Goal: Task Accomplishment & Management: Use online tool/utility

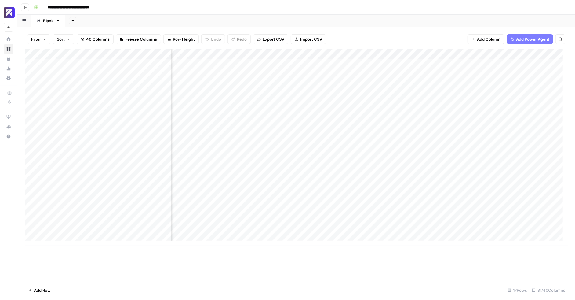
scroll to position [0, 1320]
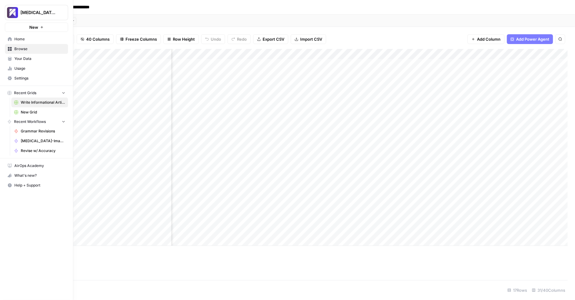
click at [23, 38] on span "Home" at bounding box center [39, 38] width 51 height 5
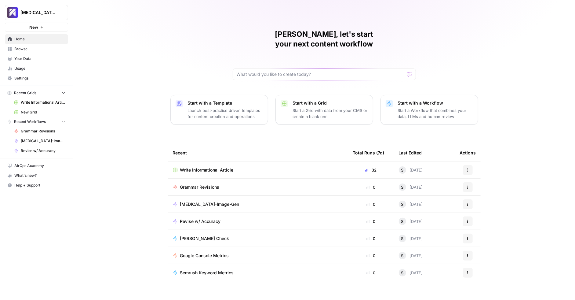
click at [38, 61] on link "Your Data" at bounding box center [36, 59] width 63 height 10
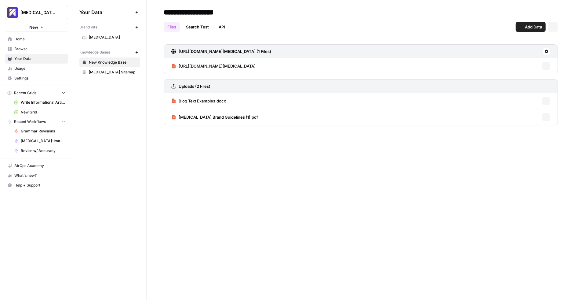
click at [31, 68] on span "Usage" at bounding box center [39, 68] width 51 height 5
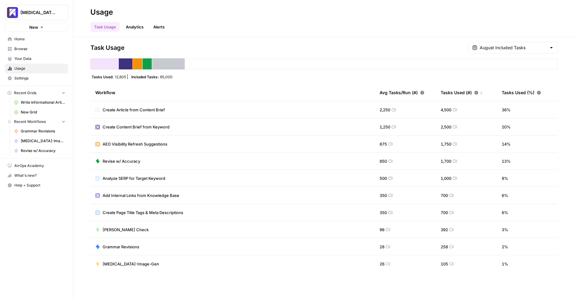
click at [35, 60] on span "Your Data" at bounding box center [39, 58] width 51 height 5
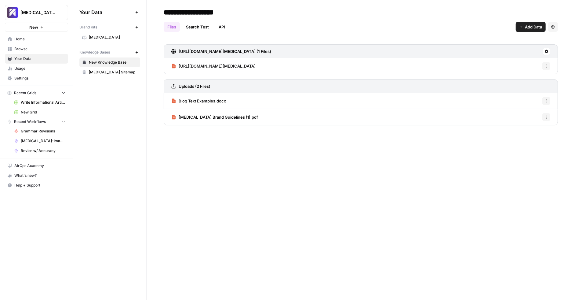
click at [33, 79] on span "Settings" at bounding box center [39, 77] width 51 height 5
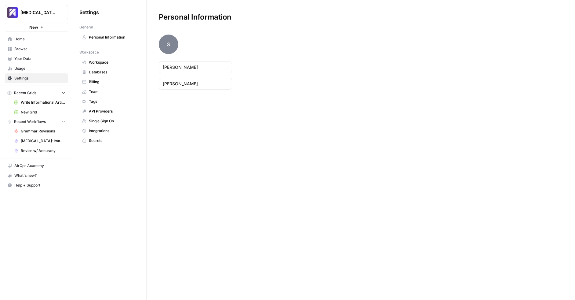
click at [115, 82] on span "Billing" at bounding box center [113, 81] width 49 height 5
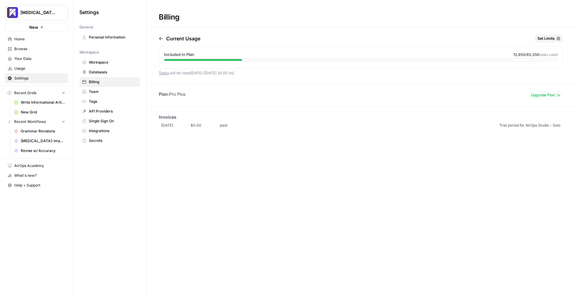
click at [551, 93] on span "Upgrade Plan" at bounding box center [543, 94] width 24 height 5
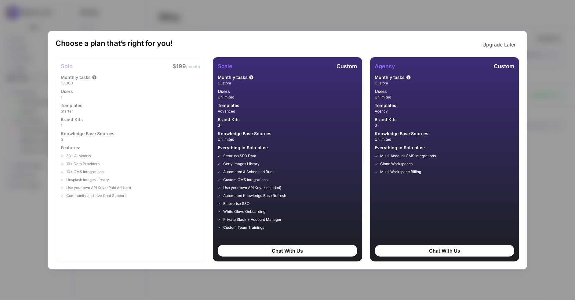
click at [511, 44] on button "Upgrade Later" at bounding box center [499, 44] width 41 height 12
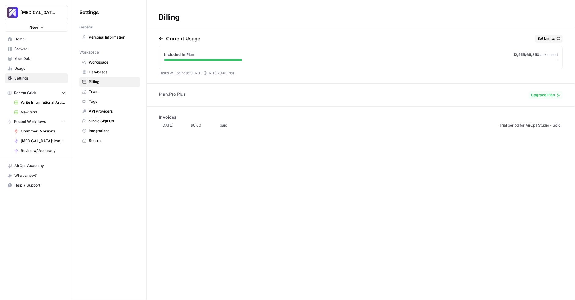
click at [35, 39] on span "Home" at bounding box center [39, 38] width 51 height 5
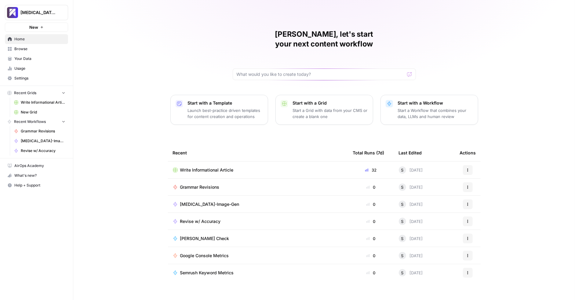
click at [171, 65] on div "[PERSON_NAME], let's start your next content workflow Start with a Template Lau…" at bounding box center [324, 150] width 502 height 300
click at [259, 71] on input "text" at bounding box center [321, 74] width 168 height 6
type input "content refresh grid"
click button "Send" at bounding box center [410, 74] width 8 height 8
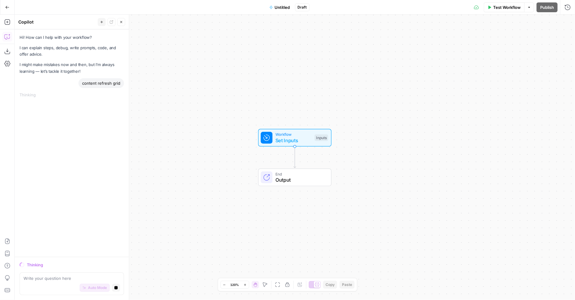
click at [9, 7] on button "Go Back" at bounding box center [7, 7] width 11 height 11
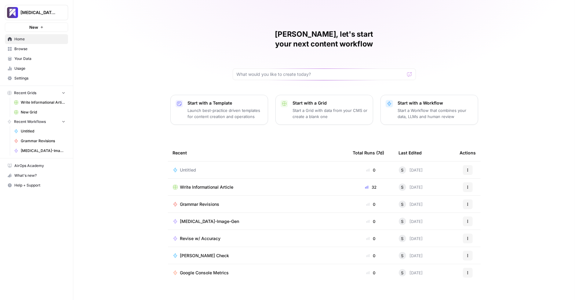
click at [37, 100] on span "Write Informational Article" at bounding box center [43, 102] width 45 height 5
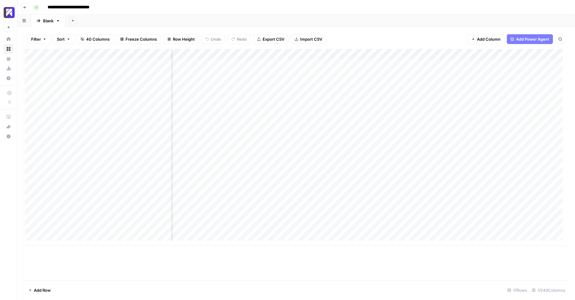
scroll to position [0, 1339]
click at [408, 178] on div "Add Column" at bounding box center [296, 147] width 543 height 197
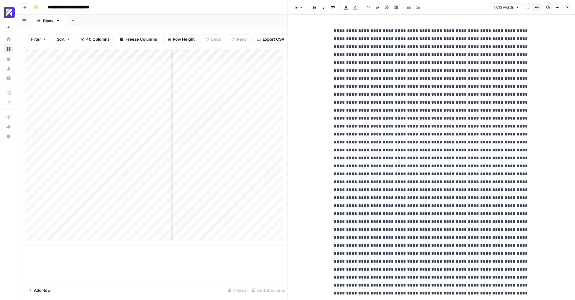
click at [567, 10] on button "Close" at bounding box center [568, 7] width 8 height 8
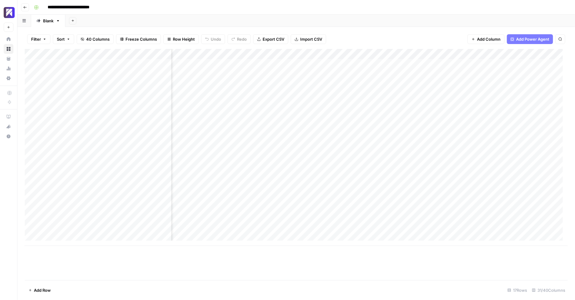
click at [349, 53] on div "Add Column" at bounding box center [296, 147] width 543 height 197
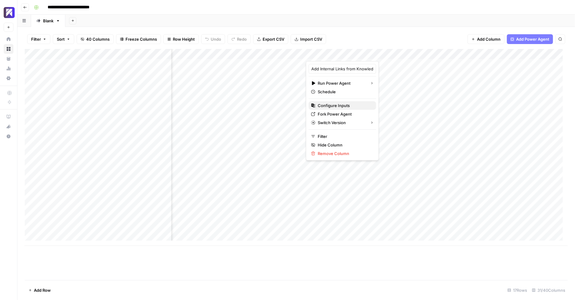
click at [348, 103] on span "Configure Inputs" at bounding box center [344, 105] width 53 height 6
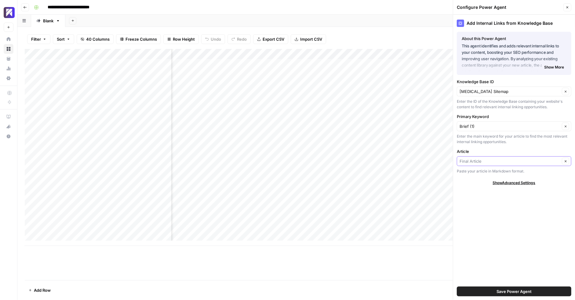
click at [493, 162] on input "Article" at bounding box center [510, 161] width 100 height 6
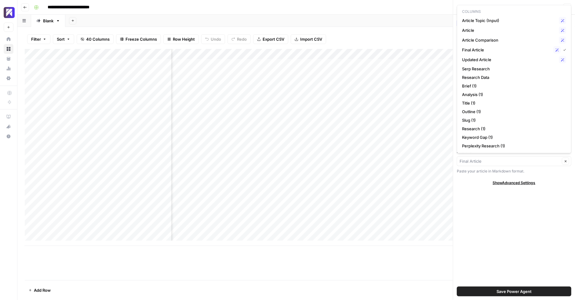
type input "Final Article"
click at [474, 235] on div "Add Internal Links from Knowledge Base About this Power Agent This agent identi…" at bounding box center [514, 157] width 122 height 285
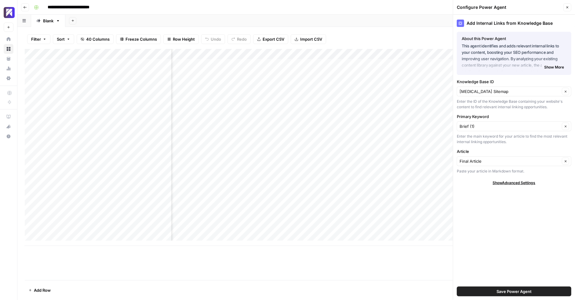
click at [566, 8] on icon "button" at bounding box center [568, 7] width 4 height 4
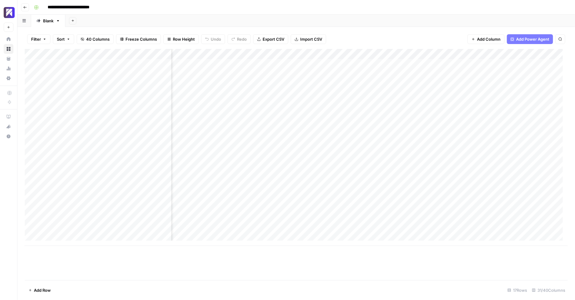
click at [412, 53] on div "Add Column" at bounding box center [296, 147] width 543 height 197
click at [437, 90] on span "Markdown" at bounding box center [441, 92] width 29 height 6
click at [412, 63] on div "Add Column" at bounding box center [296, 147] width 543 height 197
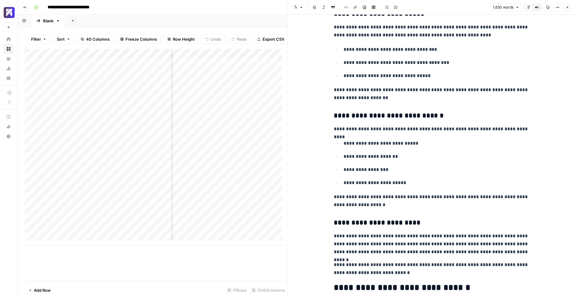
scroll to position [1103, 0]
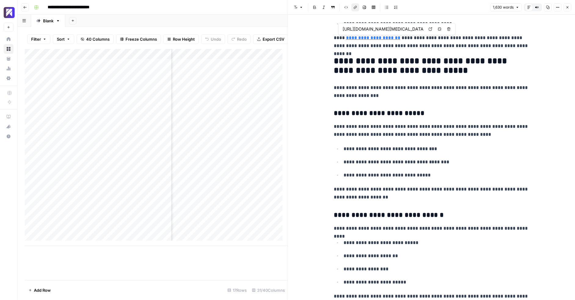
click at [370, 39] on link "**********" at bounding box center [373, 37] width 54 height 5
click at [419, 121] on div "**********" at bounding box center [431, 65] width 203 height 2289
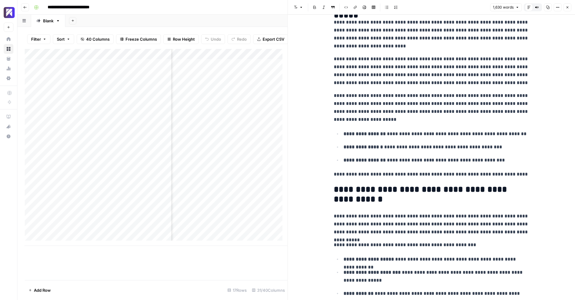
scroll to position [0, 0]
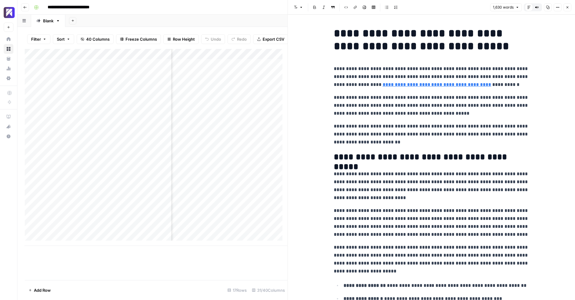
click at [567, 8] on icon "button" at bounding box center [568, 7] width 2 height 2
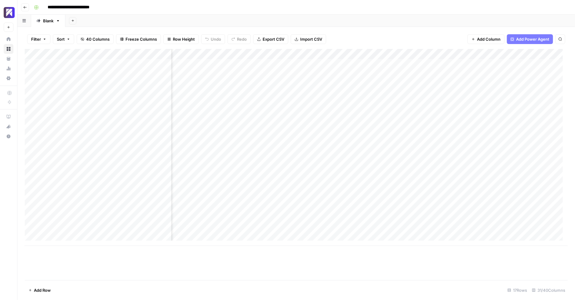
click at [289, 277] on div "Add Column" at bounding box center [296, 164] width 543 height 231
click at [422, 38] on div "Filter Sort 40 Columns Freeze Columns Row Height Undo Redo Export CSV Import CS…" at bounding box center [296, 39] width 543 height 20
click at [126, 10] on div "**********" at bounding box center [300, 7] width 538 height 10
click at [23, 5] on button "Go back" at bounding box center [25, 7] width 8 height 8
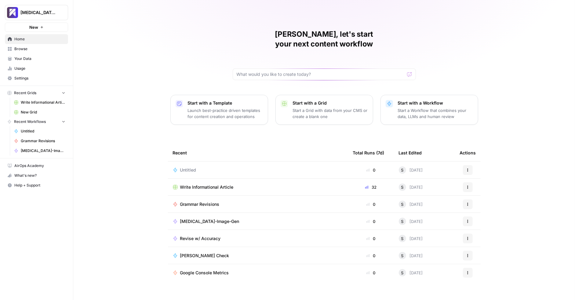
click at [45, 51] on link "Browse" at bounding box center [36, 49] width 63 height 10
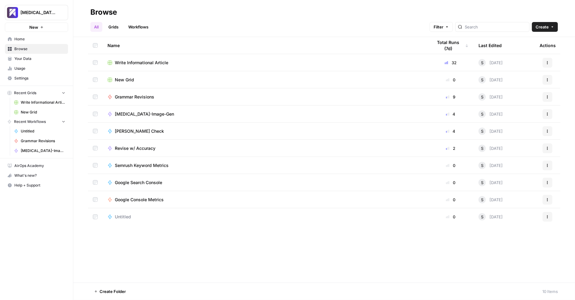
click at [134, 27] on link "Workflows" at bounding box center [138, 27] width 27 height 10
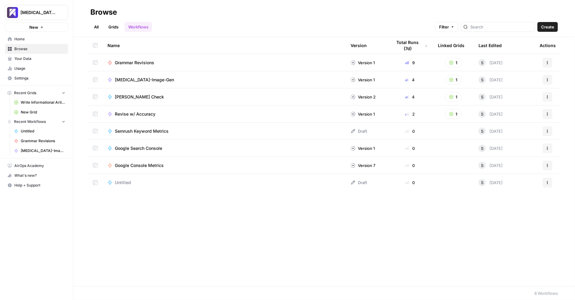
click at [95, 26] on link "All" at bounding box center [96, 27] width 12 height 10
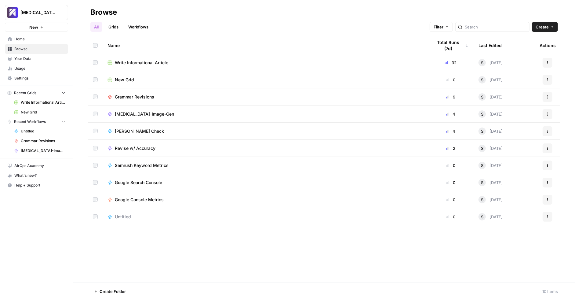
click at [27, 40] on span "Home" at bounding box center [39, 38] width 51 height 5
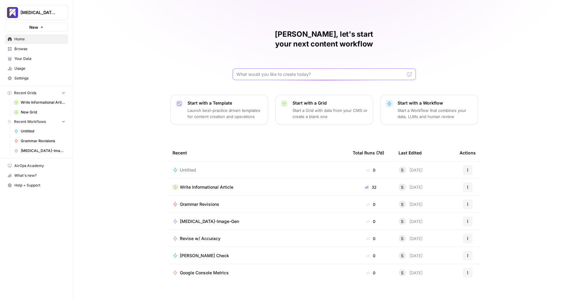
click at [304, 71] on input "text" at bounding box center [321, 74] width 168 height 6
drag, startPoint x: 137, startPoint y: 56, endPoint x: 61, endPoint y: 30, distance: 80.5
click at [136, 55] on div "[PERSON_NAME], let's start your next content workflow Start with a Template Lau…" at bounding box center [324, 150] width 502 height 300
click at [48, 28] on button "New" at bounding box center [36, 27] width 63 height 9
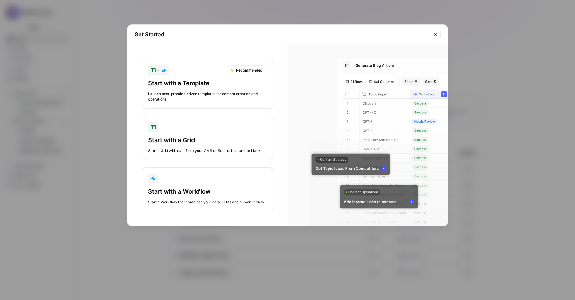
click at [231, 94] on div "Launch best-practice driven templates for content creation and operations" at bounding box center [207, 96] width 118 height 11
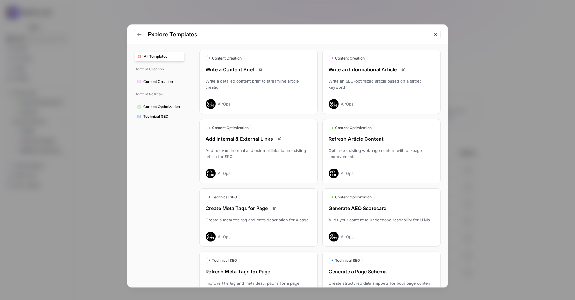
scroll to position [15, 0]
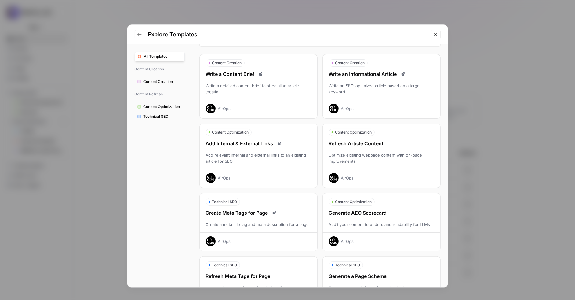
click at [378, 154] on div "Optimize existing webpage content with on-page improvements" at bounding box center [382, 158] width 118 height 12
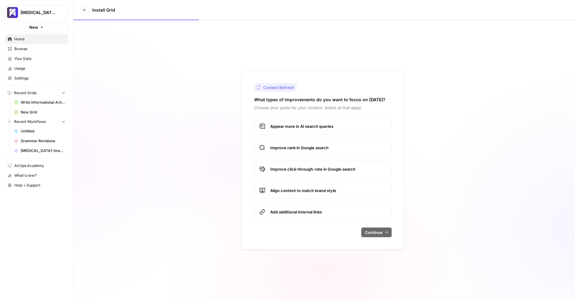
click at [345, 127] on span "Appear more in AI search queries" at bounding box center [328, 126] width 116 height 6
click at [341, 150] on span "Improve rank in Google search" at bounding box center [328, 147] width 116 height 6
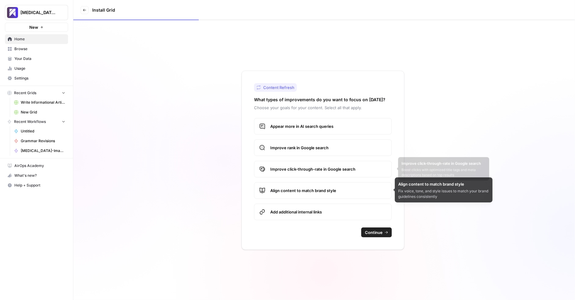
click at [369, 170] on span "Improve click-through-rate in Google search" at bounding box center [328, 169] width 116 height 6
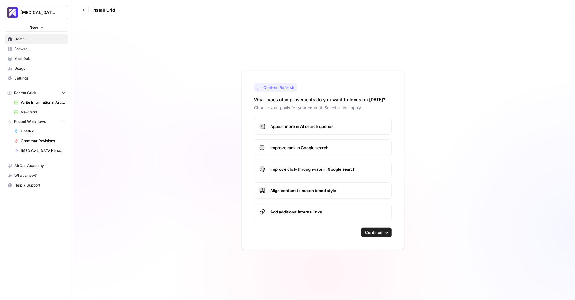
click at [343, 211] on span "Add additional internal links" at bounding box center [328, 212] width 116 height 6
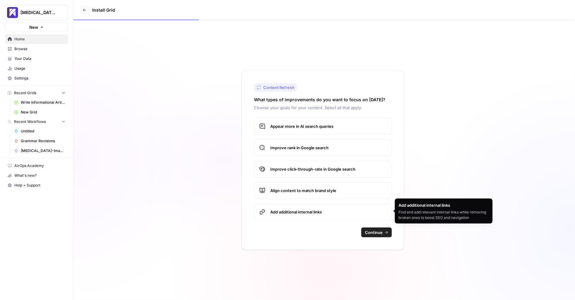
click at [341, 190] on span "Align content to match brand style" at bounding box center [328, 190] width 116 height 6
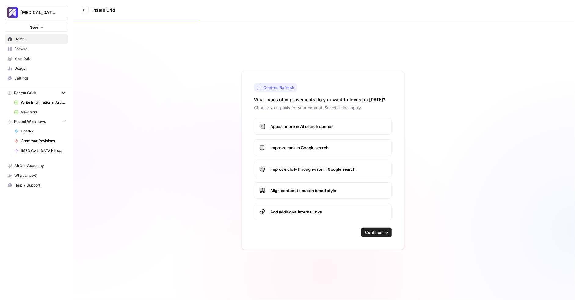
click at [371, 229] on span "Continue" at bounding box center [374, 232] width 18 height 6
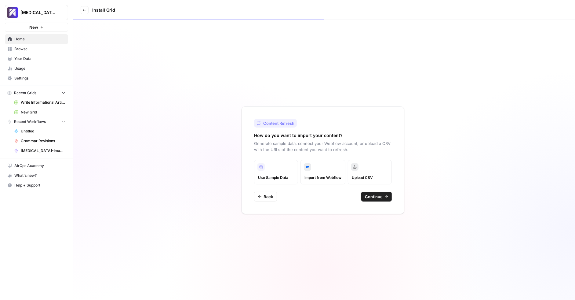
click at [384, 197] on button "Continue" at bounding box center [376, 197] width 31 height 10
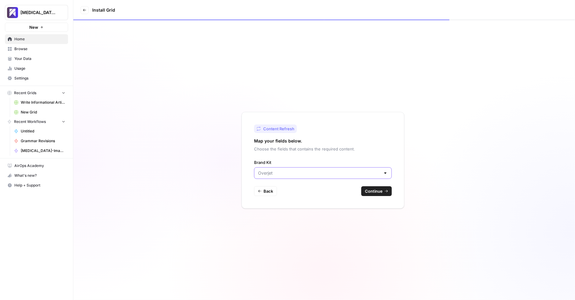
click at [339, 175] on input "Brand Kit" at bounding box center [319, 173] width 122 height 6
type input "[MEDICAL_DATA]"
click at [381, 158] on div "Content Refresh Map your fields below. Choose the fields that contains the requ…" at bounding box center [323, 160] width 163 height 97
click at [379, 189] on span "Continue" at bounding box center [374, 191] width 18 height 6
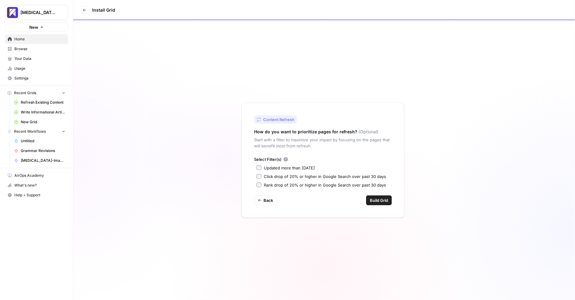
click at [152, 70] on div "Content Refresh How do you want to prioritize pages for refresh? (Optional) Sta…" at bounding box center [324, 159] width 502 height 279
click at [199, 130] on div "Content Refresh How do you want to prioritize pages for refresh? (Optional) Sta…" at bounding box center [324, 159] width 502 height 279
click at [266, 169] on div "Updated more than [DATE]" at bounding box center [289, 168] width 51 height 6
click at [379, 200] on span "Build Grid" at bounding box center [379, 200] width 18 height 6
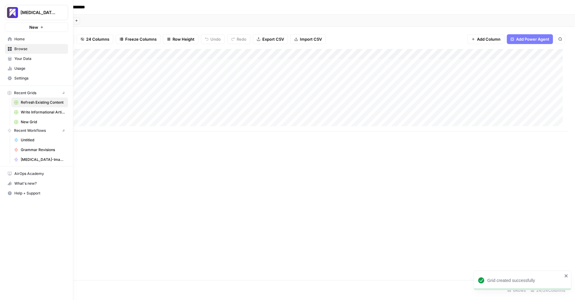
click at [10, 39] on icon at bounding box center [10, 39] width 4 height 4
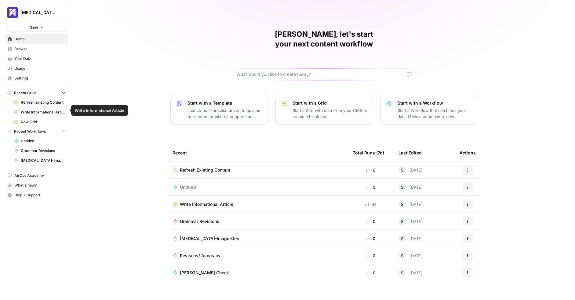
click at [41, 104] on link "Refresh Existing Content" at bounding box center [39, 102] width 57 height 10
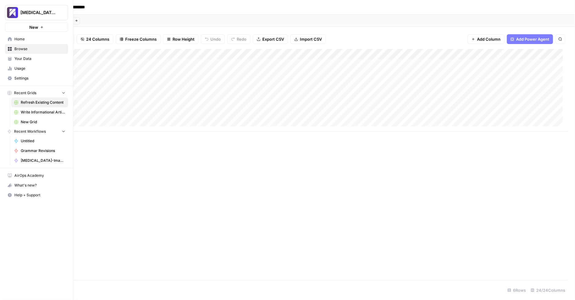
click at [34, 111] on span "Write Informational Article" at bounding box center [43, 111] width 45 height 5
